Goal: Information Seeking & Learning: Learn about a topic

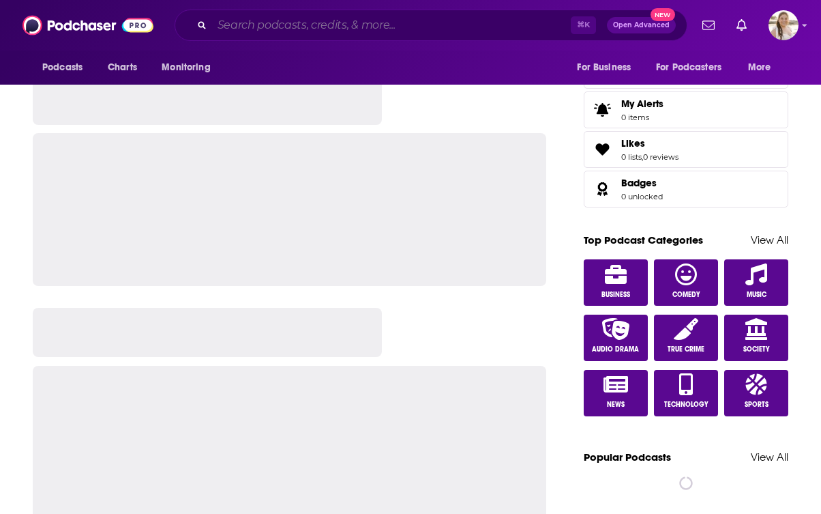
click at [290, 29] on input "Search podcasts, credits, & more..." at bounding box center [391, 25] width 359 height 22
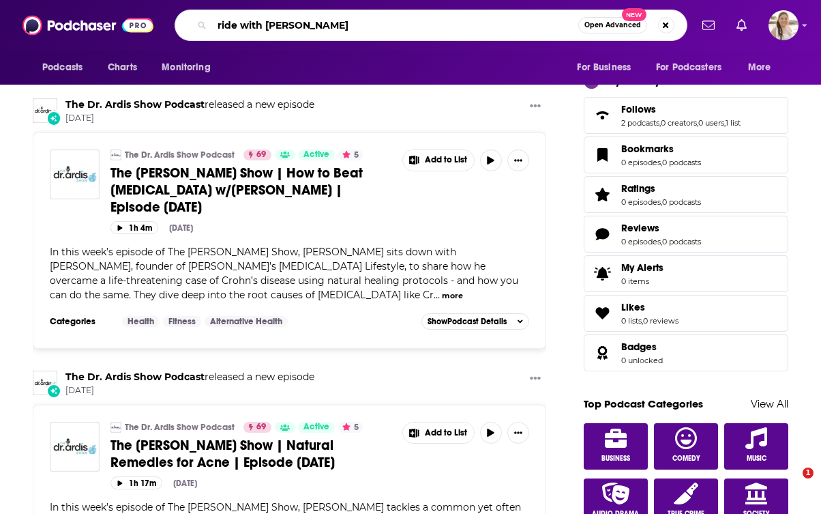
type input "ride with [PERSON_NAME]"
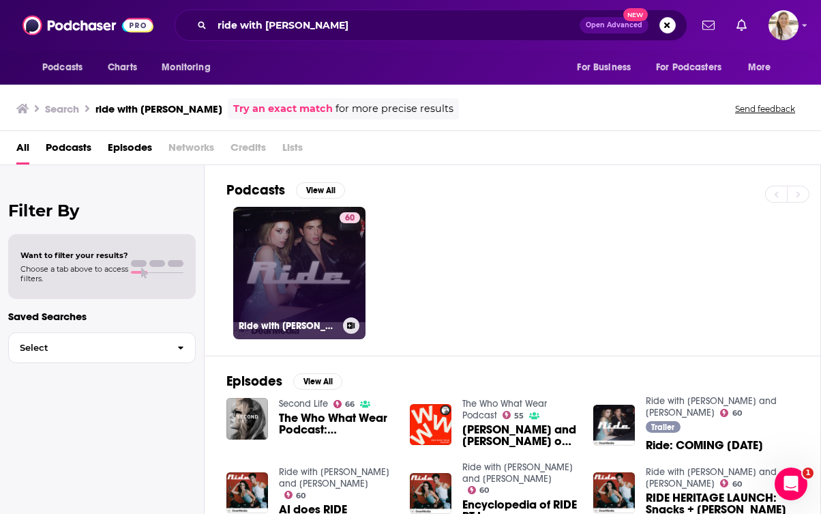
click at [295, 268] on link "60 Ride with [PERSON_NAME] and [PERSON_NAME]" at bounding box center [299, 273] width 132 height 132
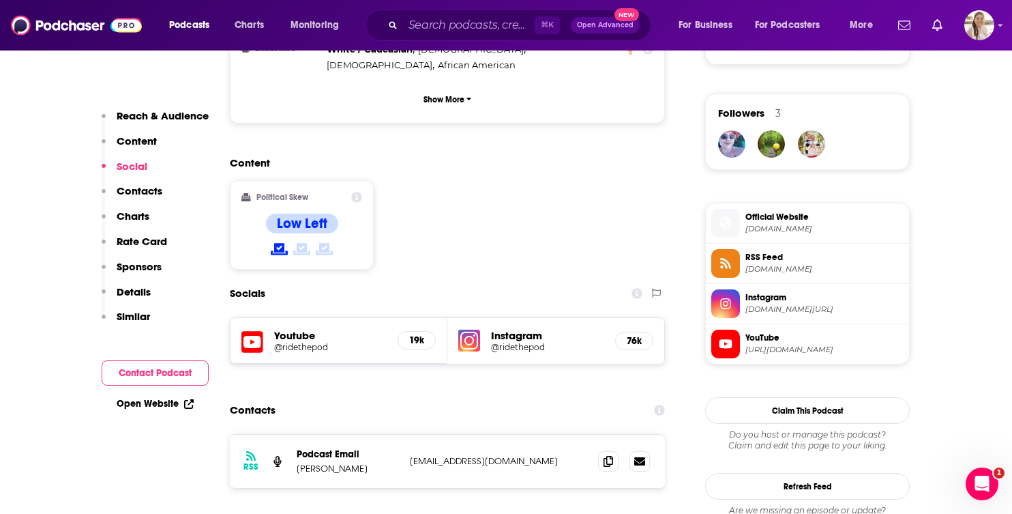
scroll to position [956, 0]
click at [279, 241] on icon at bounding box center [279, 248] width 17 height 14
click at [359, 191] on icon at bounding box center [356, 196] width 11 height 11
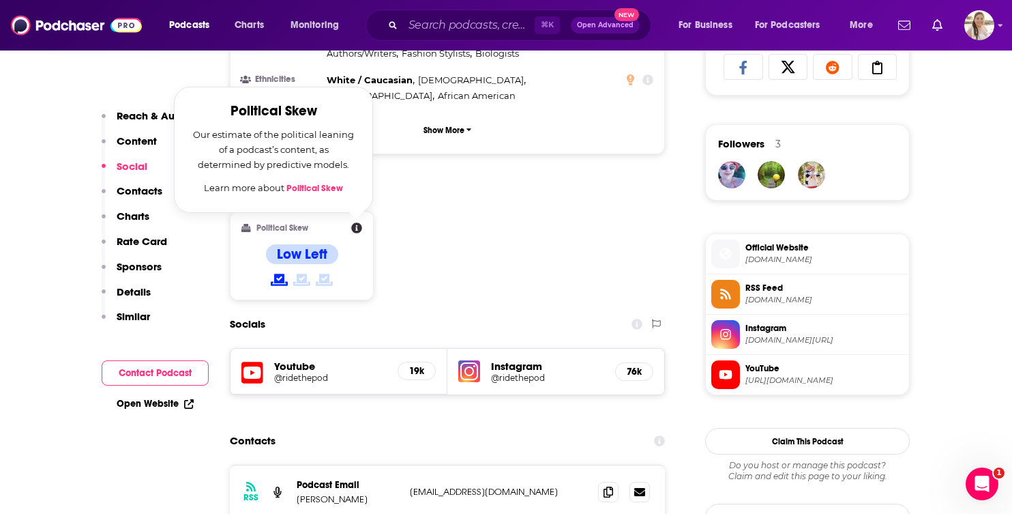
scroll to position [910, 0]
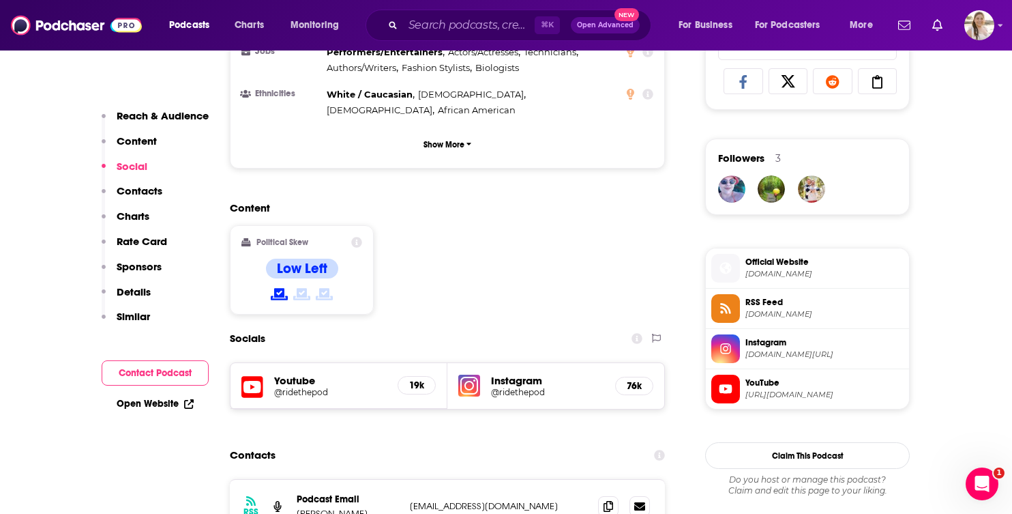
click at [446, 203] on div "Content Political Skew Low Left" at bounding box center [447, 263] width 435 height 124
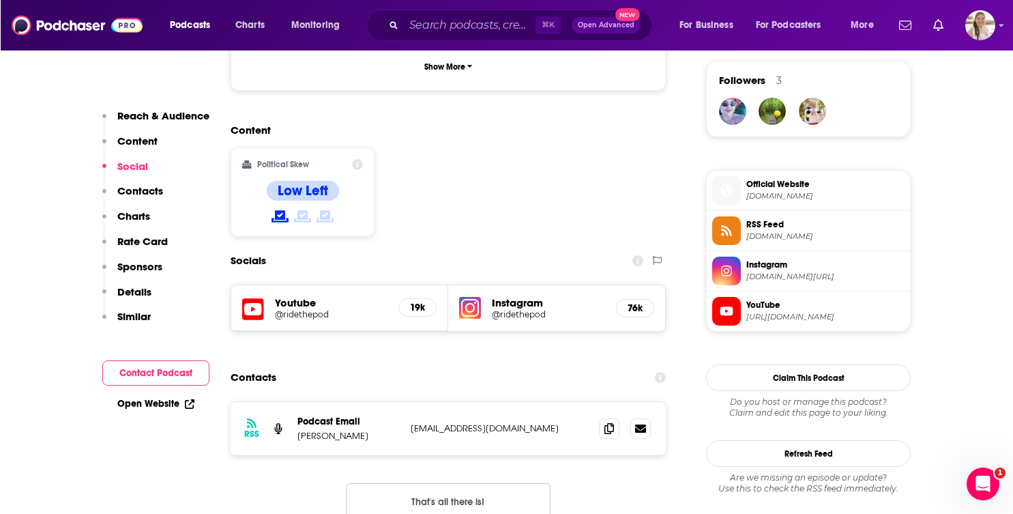
scroll to position [990, 0]
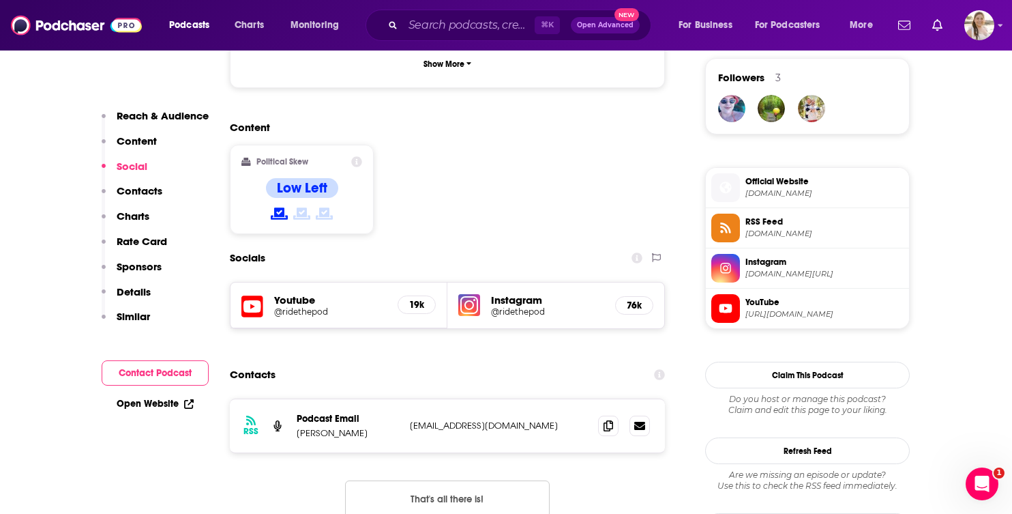
click at [300, 306] on h5 "@ridethepod" at bounding box center [330, 311] width 113 height 10
